Goal: Transaction & Acquisition: Purchase product/service

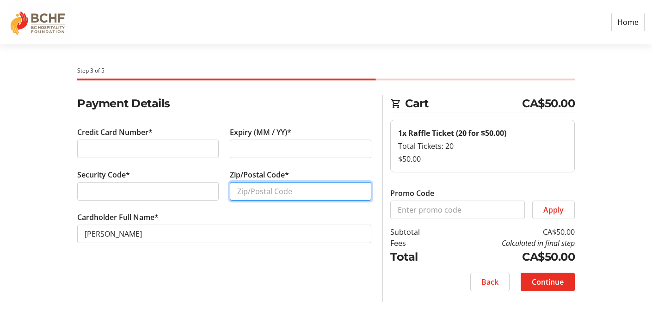
click at [268, 198] on input "Zip/Postal Code*" at bounding box center [300, 191] width 141 height 18
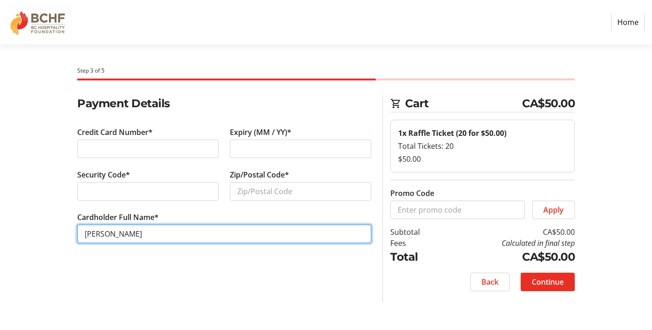
click at [104, 233] on tr-form-field "Cardholder Full Name* [PERSON_NAME]" at bounding box center [224, 233] width 294 height 43
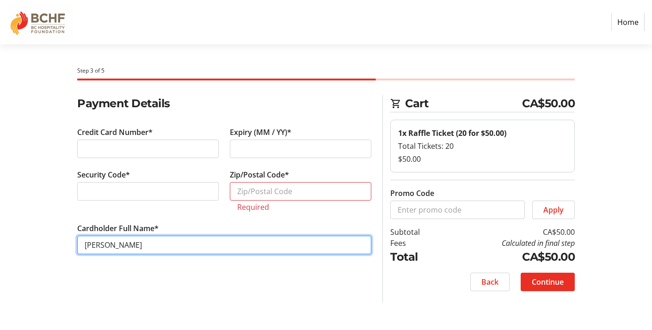
type input "[PERSON_NAME]"
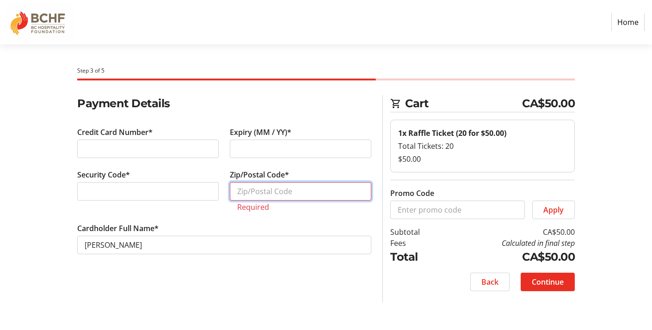
click at [275, 188] on input "Zip/Postal Code*" at bounding box center [300, 191] width 141 height 18
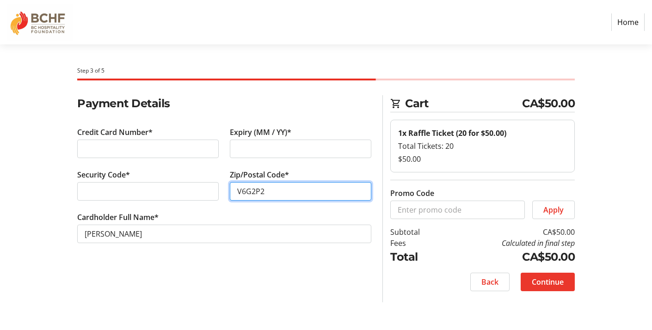
type input "V6G2P2"
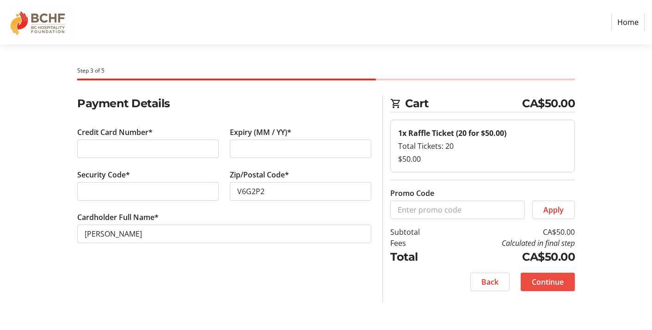
click at [543, 283] on span "Continue" at bounding box center [547, 281] width 32 height 11
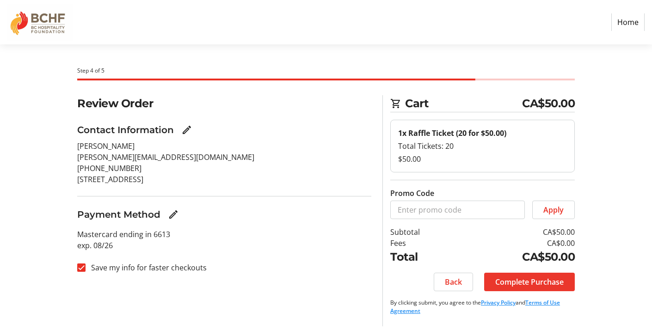
click at [543, 283] on span "Complete Purchase" at bounding box center [529, 281] width 68 height 11
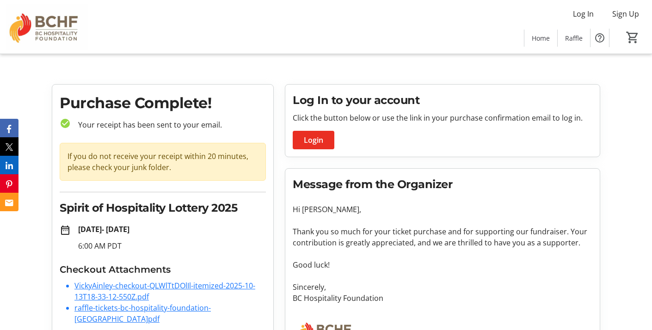
click at [134, 304] on link "raffle-tickets-bc-hospitality-foundation-[GEOGRAPHIC_DATA]pdf" at bounding box center [142, 313] width 136 height 21
